Goal: Register for event/course

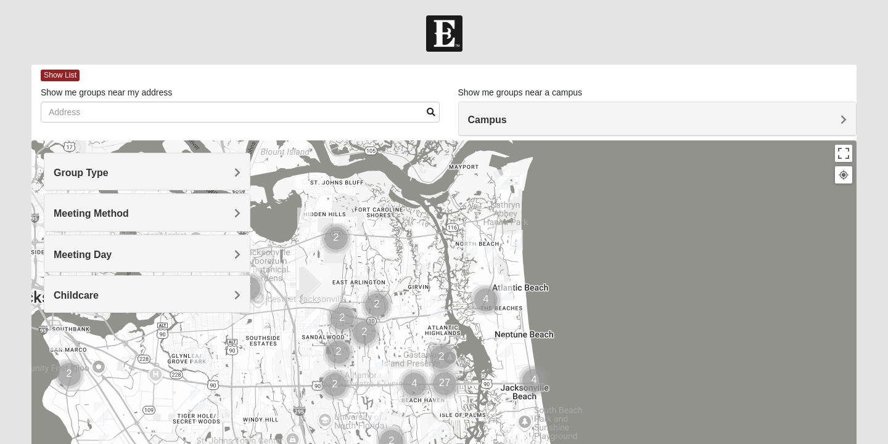
click at [112, 170] on h4 "Group Type" at bounding box center [147, 173] width 187 height 12
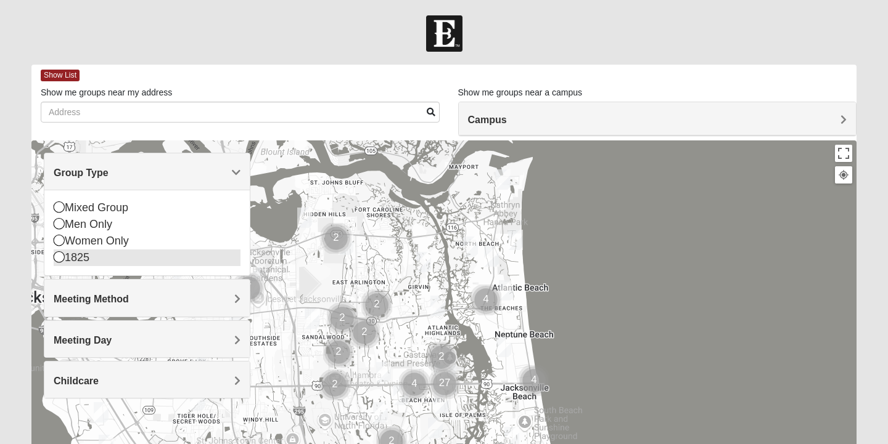
click at [99, 258] on div "1825" at bounding box center [147, 258] width 187 height 17
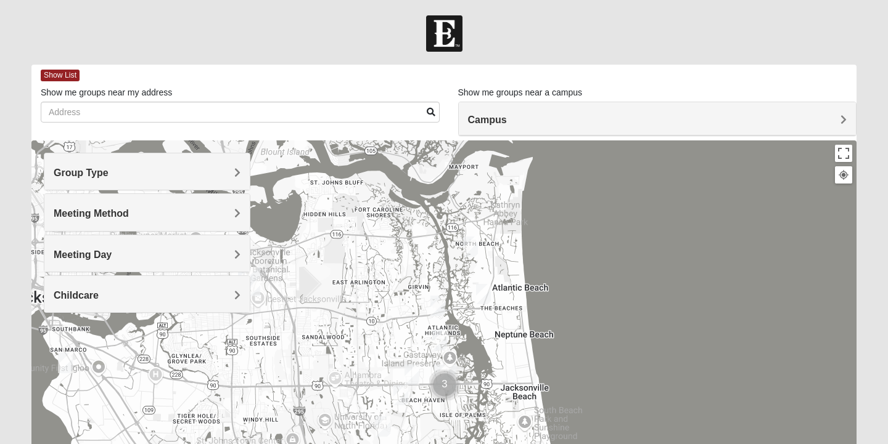
click at [90, 216] on span "Meeting Method" at bounding box center [91, 213] width 75 height 10
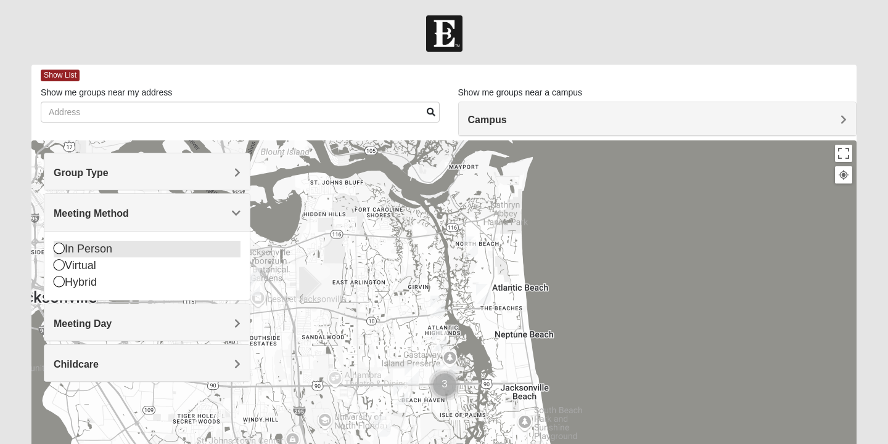
click at [91, 248] on div "In Person" at bounding box center [147, 249] width 187 height 17
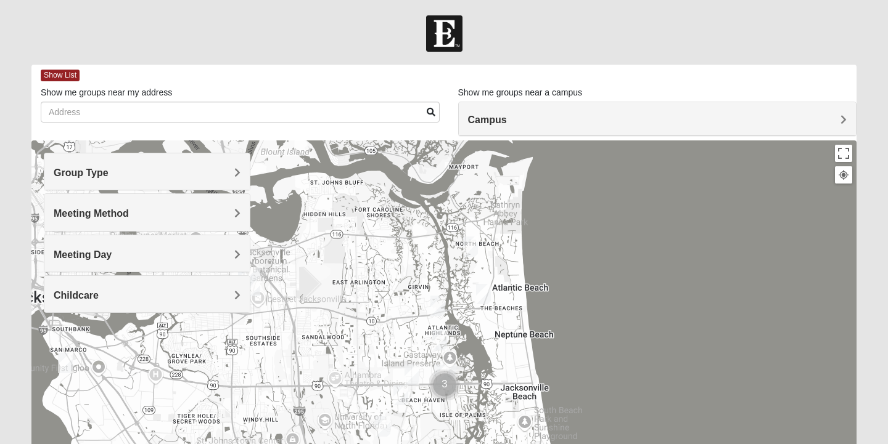
click at [94, 256] on span "Meeting Day" at bounding box center [83, 255] width 58 height 10
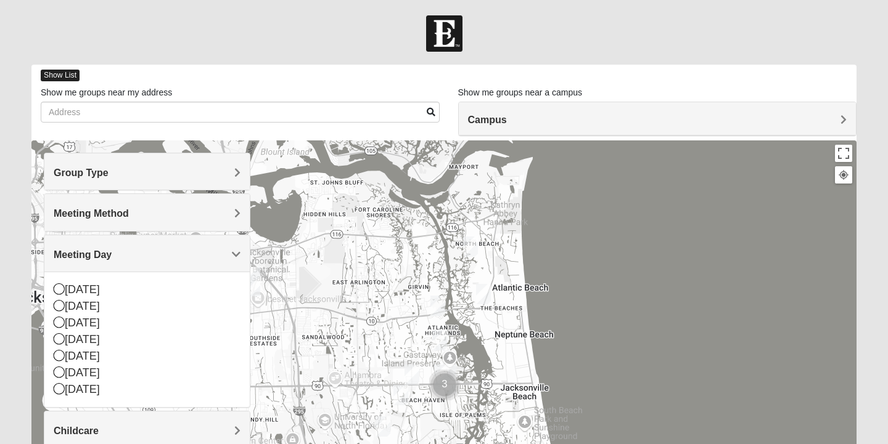
click at [74, 76] on span "Show List" at bounding box center [60, 76] width 39 height 12
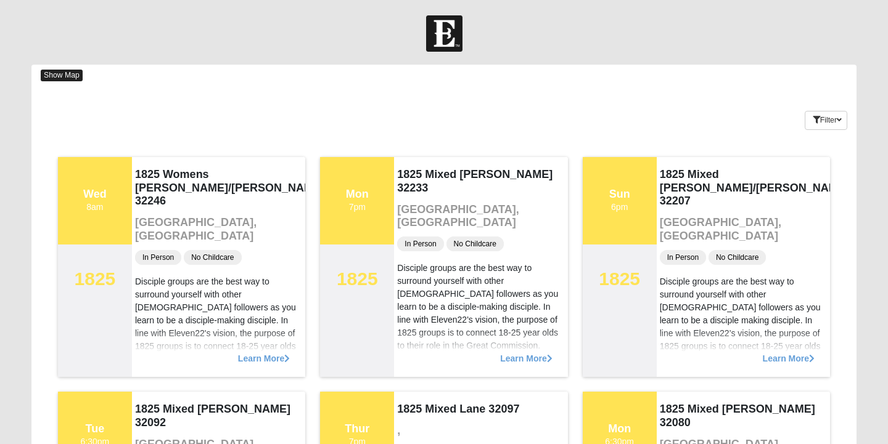
click at [74, 76] on span "Show Map" at bounding box center [62, 76] width 42 height 12
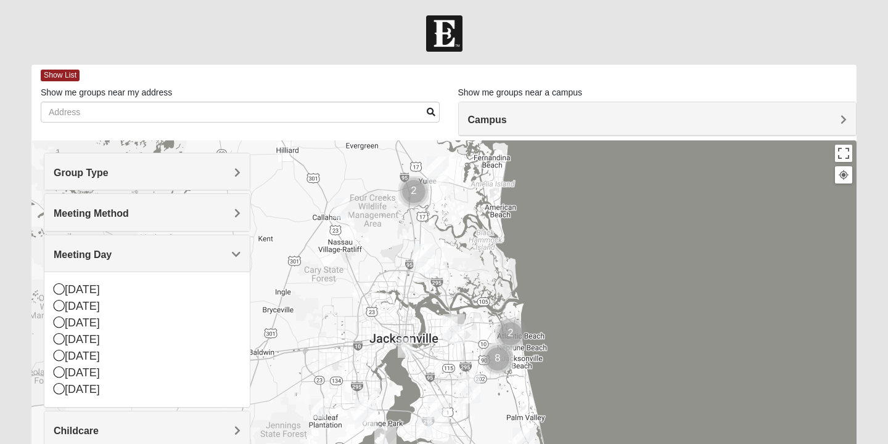
click at [498, 115] on span "Campus" at bounding box center [487, 120] width 39 height 10
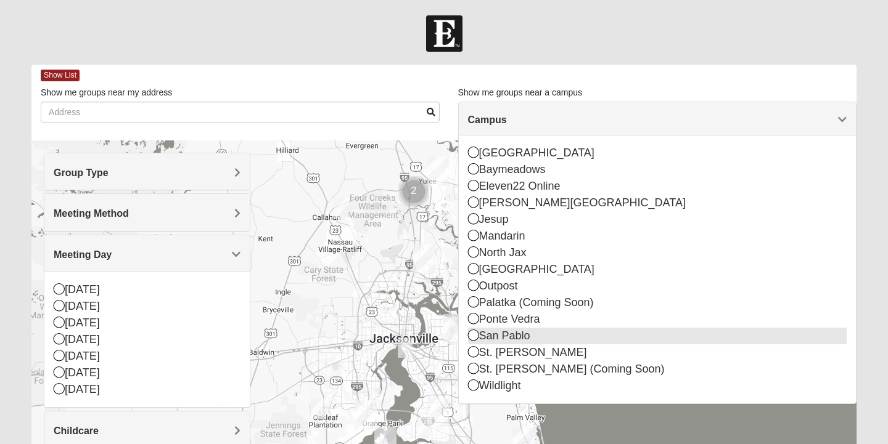
click at [512, 342] on div "San Pablo" at bounding box center [657, 336] width 379 height 17
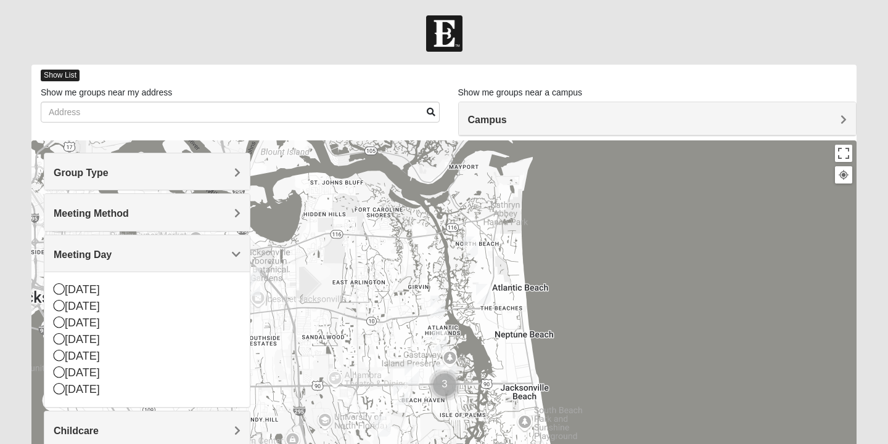
click at [63, 75] on span "Show List" at bounding box center [60, 76] width 39 height 12
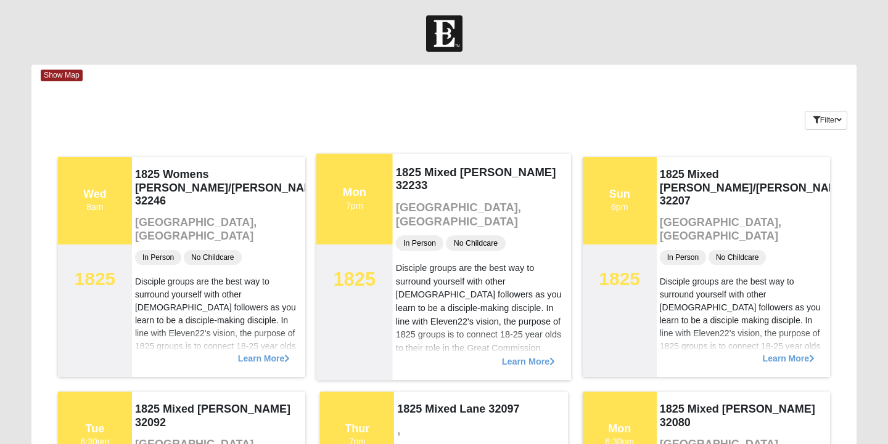
click at [388, 180] on div "Mon 7pm" at bounding box center [354, 199] width 76 height 91
click at [431, 178] on h4 "1825 Mixed [PERSON_NAME] 32233" at bounding box center [482, 178] width 173 height 27
click at [372, 180] on div "Mon 7pm" at bounding box center [354, 199] width 76 height 91
click at [439, 159] on div "1825 Mixed [PERSON_NAME] 32233 [GEOGRAPHIC_DATA], [GEOGRAPHIC_DATA] In Person N…" at bounding box center [482, 267] width 179 height 227
click at [345, 215] on div "Mon 7pm" at bounding box center [354, 199] width 76 height 91
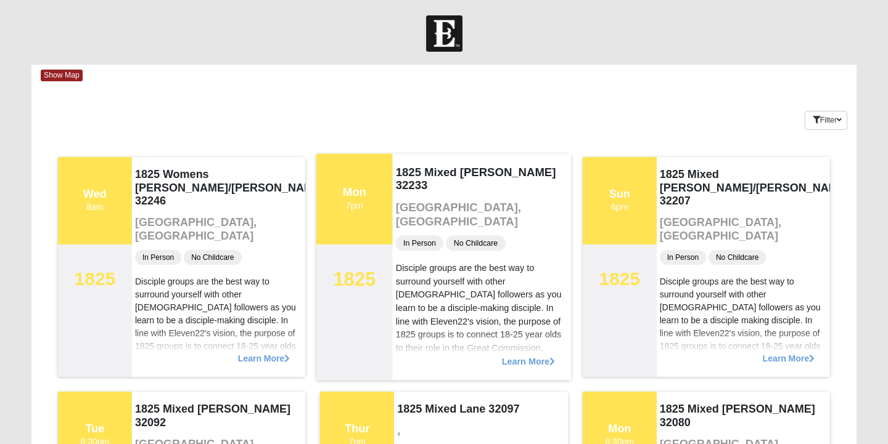
click at [462, 291] on div "Disciple groups are the best way to surround yourself with other [DEMOGRAPHIC_D…" at bounding box center [482, 355] width 173 height 187
click at [461, 186] on div "1825 Mixed [PERSON_NAME] 32233 [GEOGRAPHIC_DATA], [GEOGRAPHIC_DATA] In Person N…" at bounding box center [482, 267] width 179 height 227
click at [523, 367] on div "Learn More" at bounding box center [482, 355] width 179 height 51
click at [514, 355] on span "Learn More" at bounding box center [529, 355] width 54 height 0
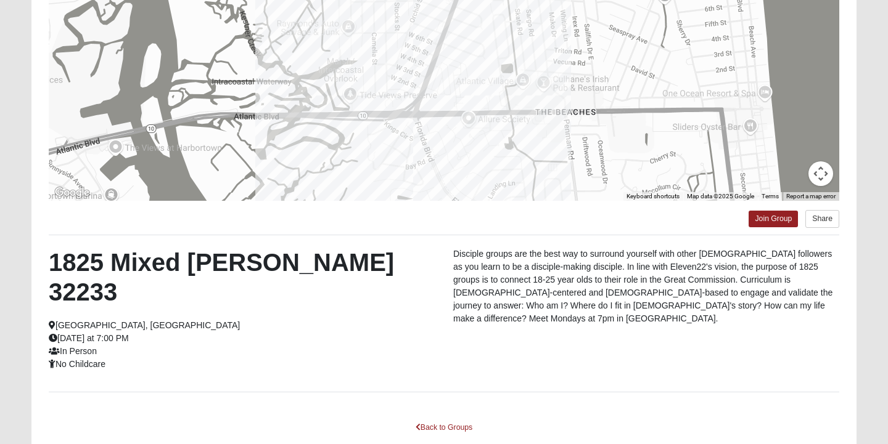
scroll to position [223, 0]
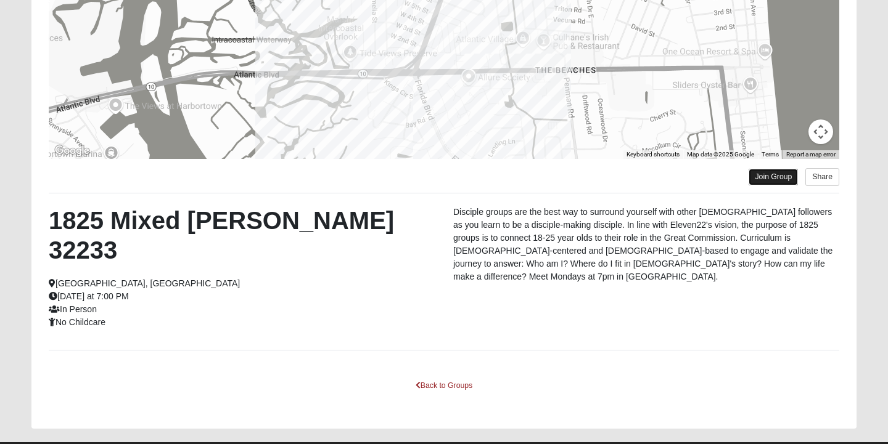
click at [770, 184] on link "Join Group" at bounding box center [772, 177] width 49 height 17
